Goal: Transaction & Acquisition: Obtain resource

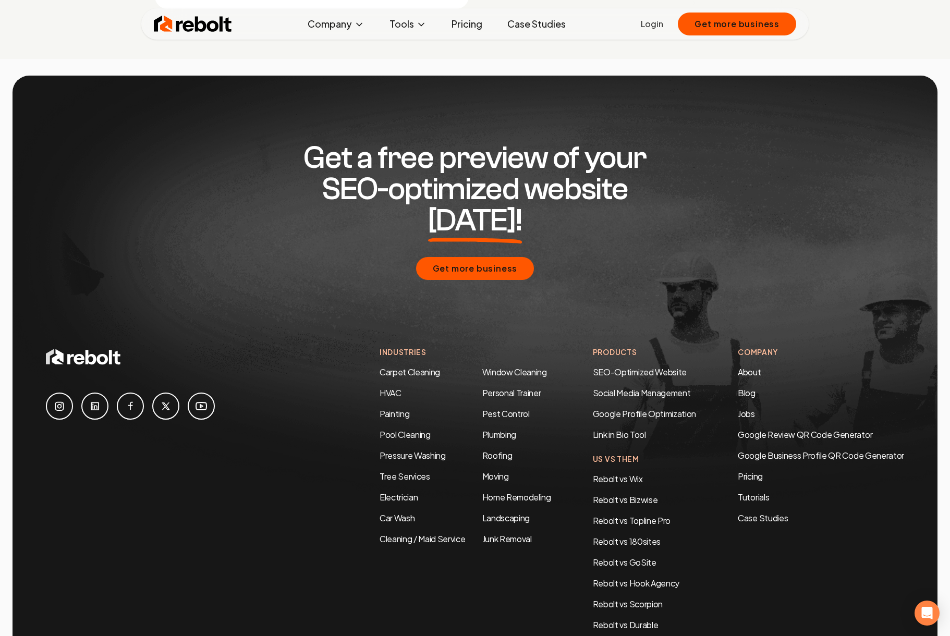
scroll to position [5031, 0]
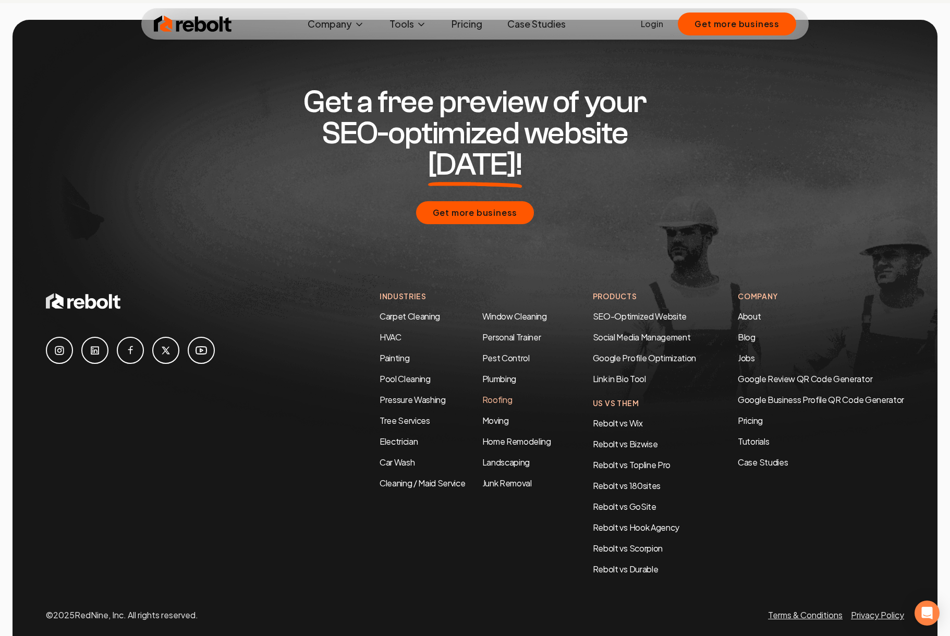
click at [486, 394] on link "Roofing" at bounding box center [497, 399] width 30 height 11
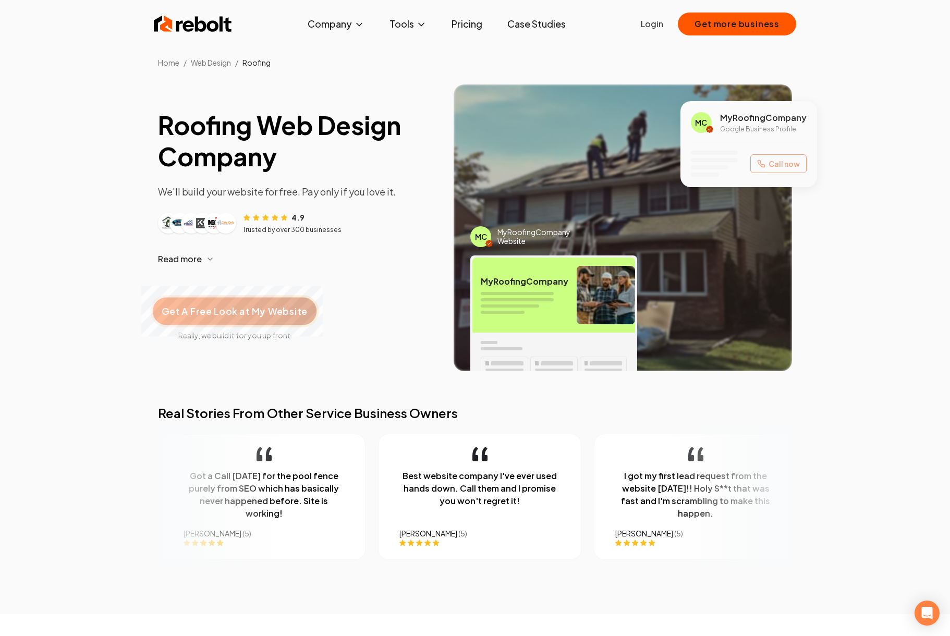
click at [263, 312] on span "Get A Free Look at My Website" at bounding box center [234, 311] width 145 height 14
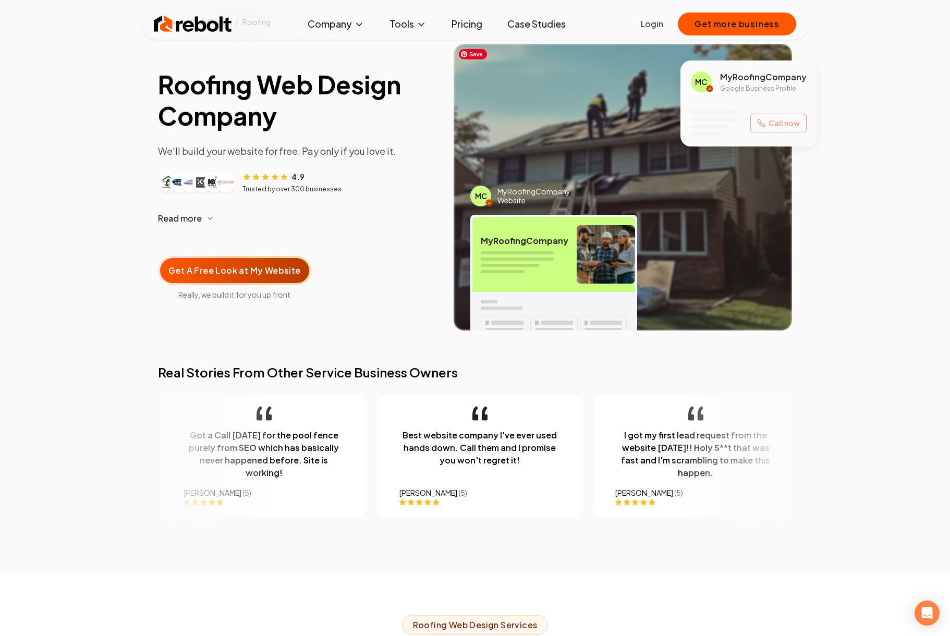
scroll to position [53, 0]
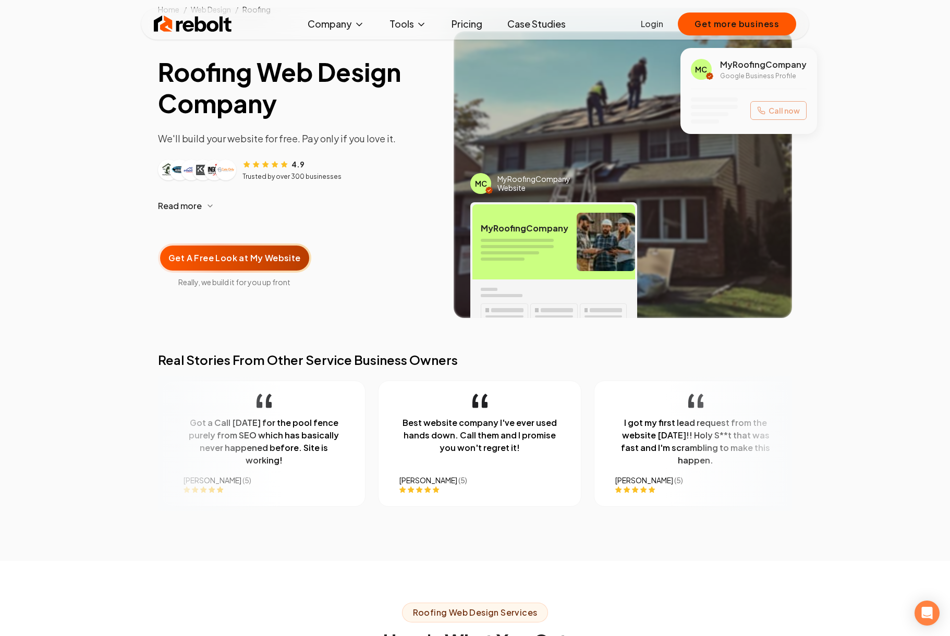
click at [206, 205] on icon "button" at bounding box center [210, 206] width 8 height 8
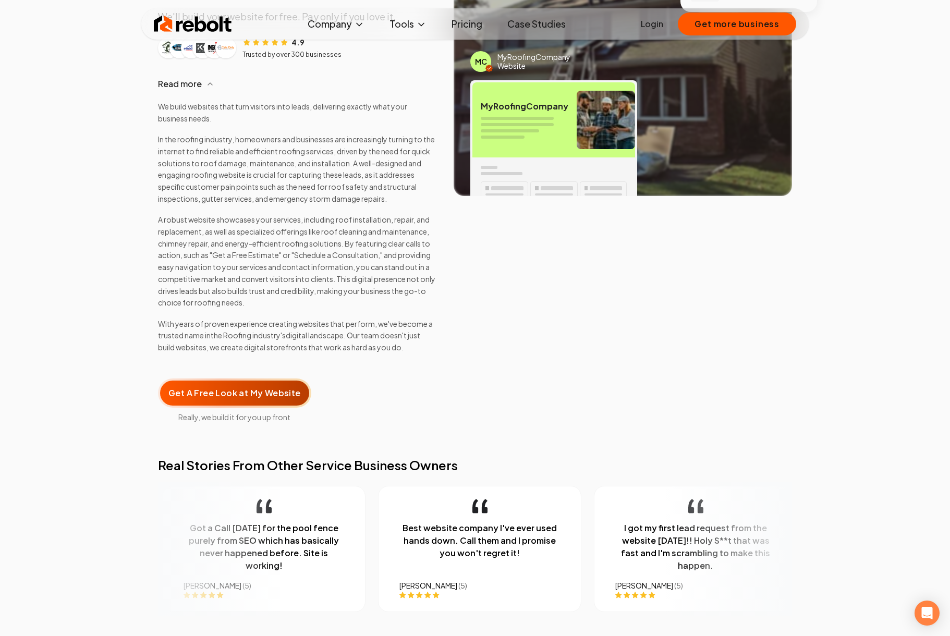
scroll to position [178, 0]
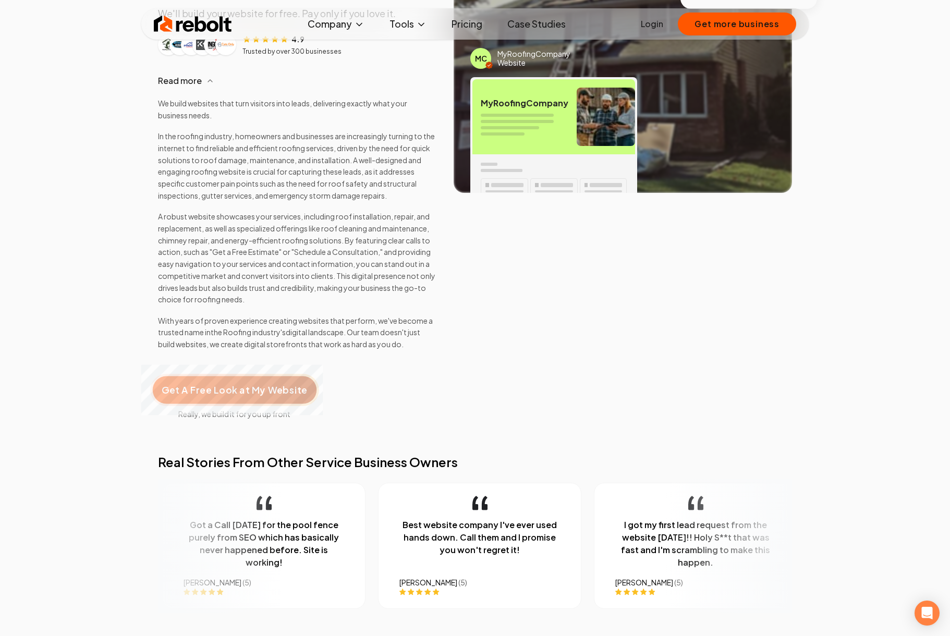
click at [249, 385] on span "Get A Free Look at My Website" at bounding box center [234, 390] width 145 height 14
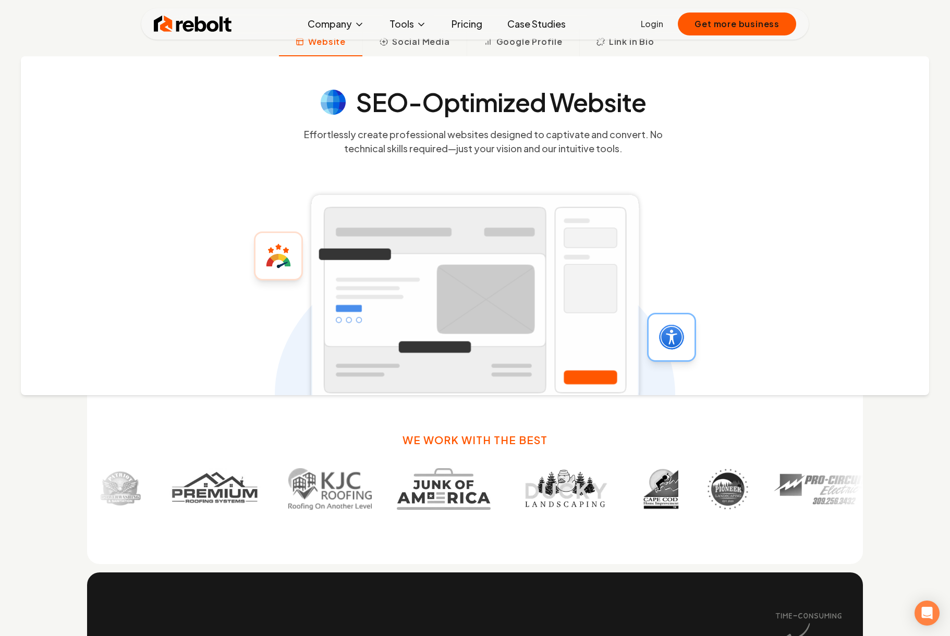
scroll to position [561, 0]
